Goal: Obtain resource: Obtain resource

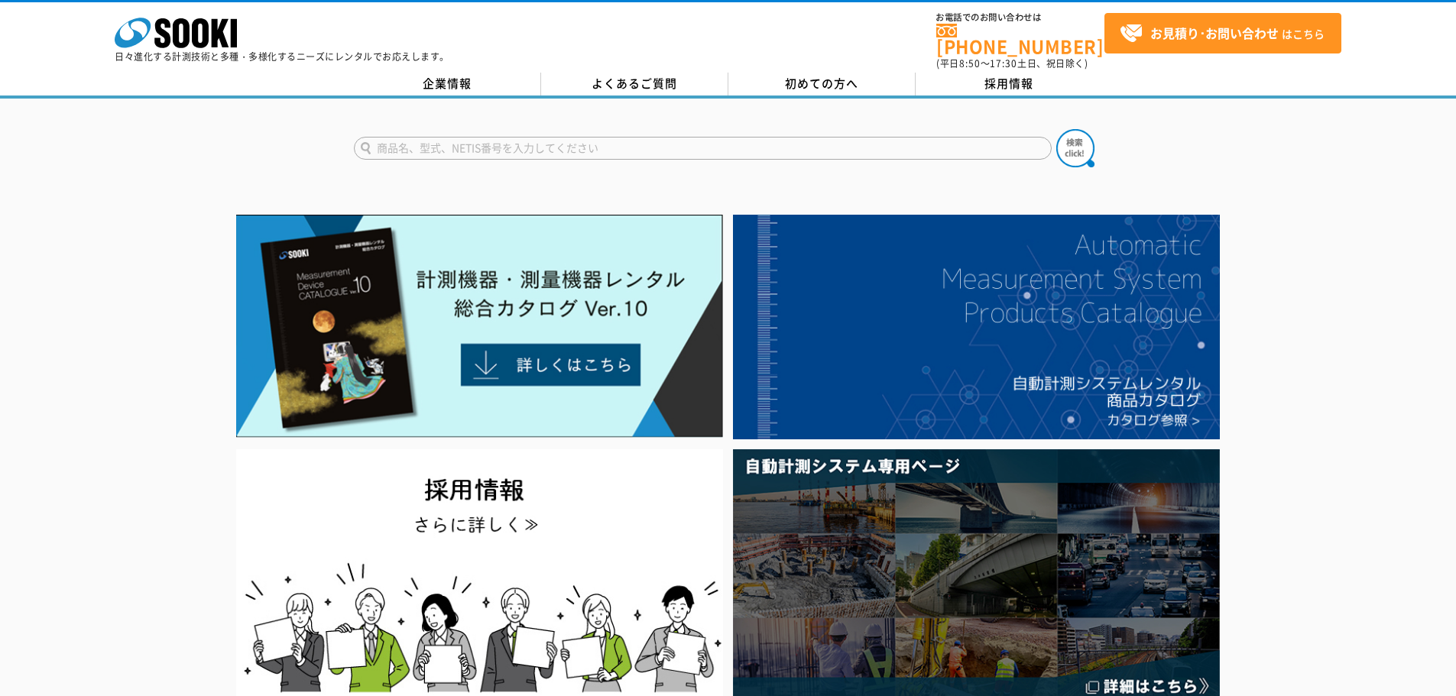
click at [560, 142] on input "text" at bounding box center [703, 148] width 698 height 23
type input "透視度計"
click at [1082, 135] on img at bounding box center [1075, 148] width 38 height 38
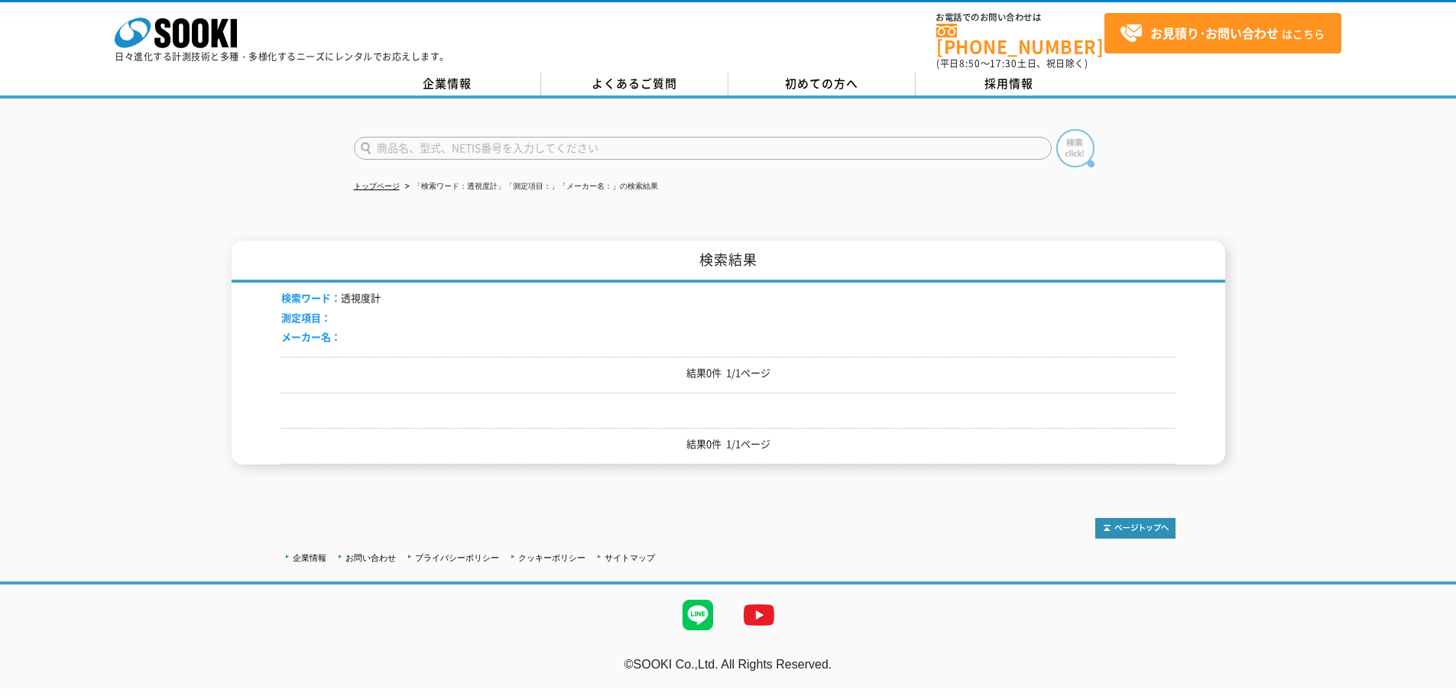
click at [1078, 138] on img at bounding box center [1075, 148] width 38 height 38
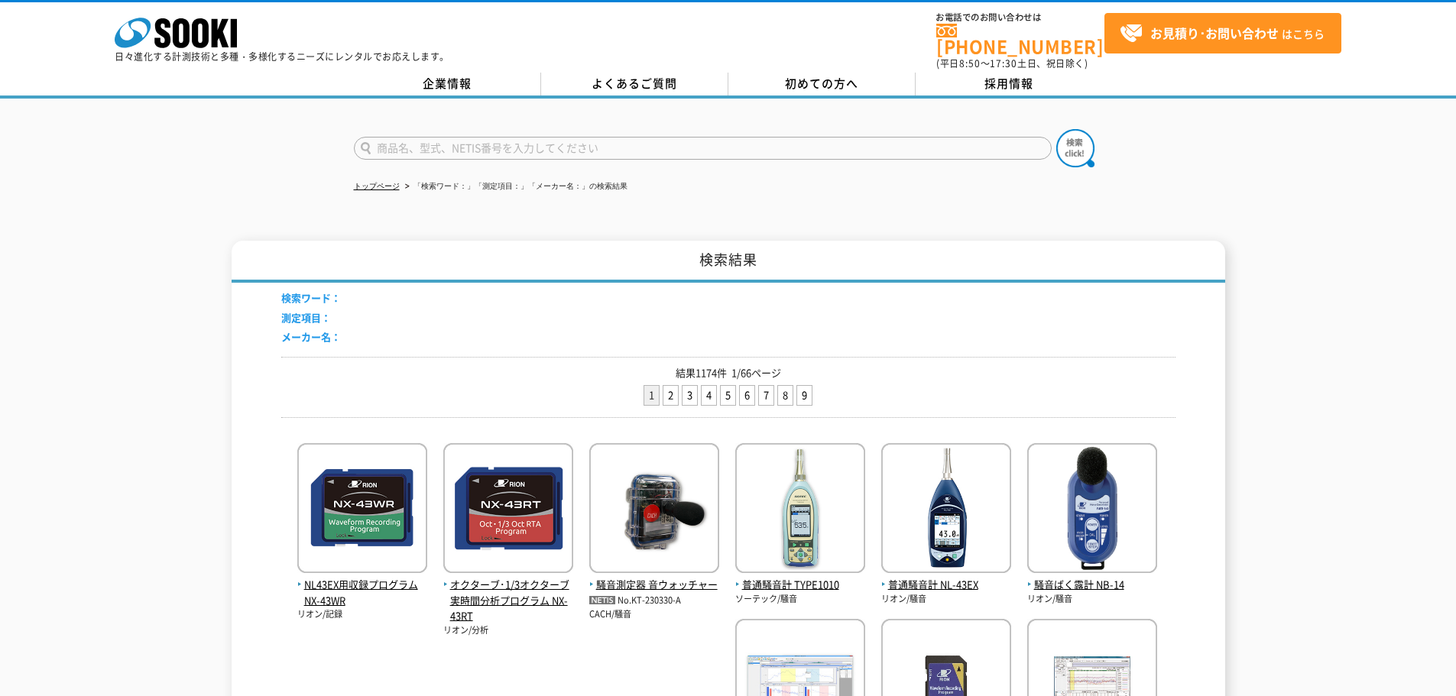
click at [422, 137] on input "text" at bounding box center [703, 148] width 698 height 23
type input "透視"
click at [1063, 138] on img at bounding box center [1075, 148] width 38 height 38
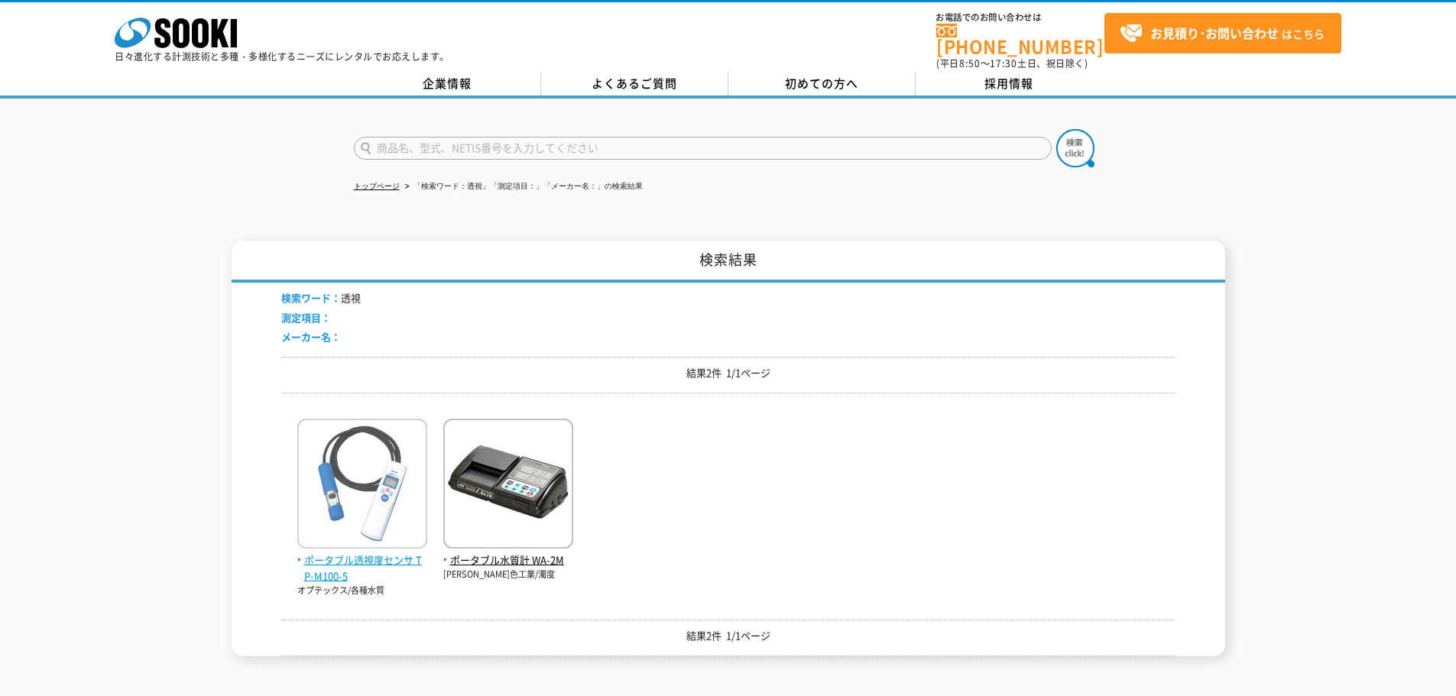
click at [371, 485] on img at bounding box center [362, 486] width 130 height 134
